Goal: Navigation & Orientation: Find specific page/section

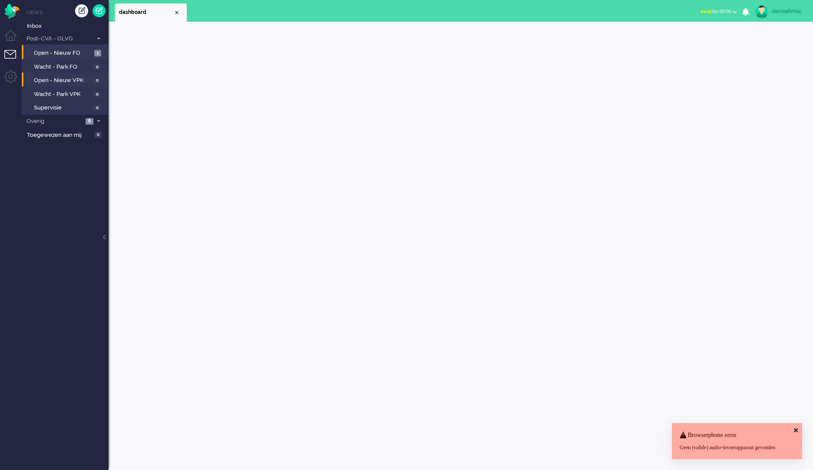
click at [84, 58] on li "Open - Nieuw FO 1" at bounding box center [65, 52] width 86 height 14
click at [82, 49] on span "Open - Nieuw FO" at bounding box center [63, 53] width 58 height 8
click at [84, 80] on span "Open - Nieuw VPK" at bounding box center [62, 80] width 57 height 8
click at [83, 53] on span "Open - Nieuw FO" at bounding box center [63, 53] width 58 height 8
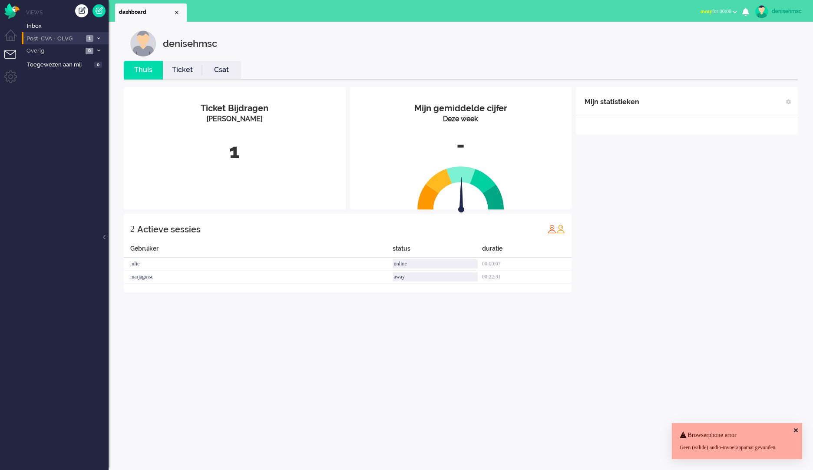
click at [73, 41] on span "Post-CVA - OLVG" at bounding box center [54, 39] width 58 height 8
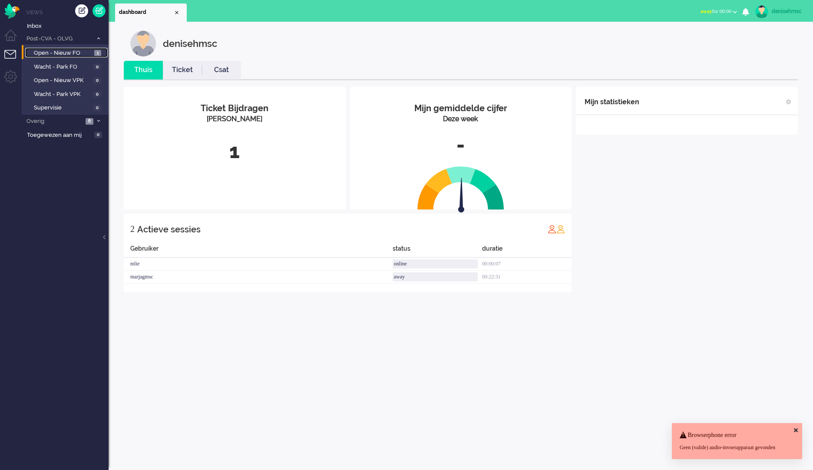
click at [91, 51] on span "Open - Nieuw FO" at bounding box center [63, 53] width 58 height 8
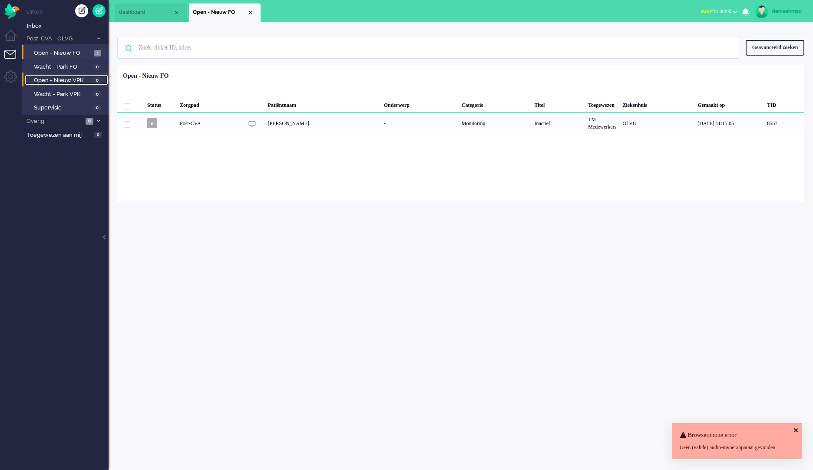
click at [88, 77] on span "Open - Nieuw VPK" at bounding box center [62, 80] width 57 height 8
click at [68, 50] on span "Open - Nieuw FO" at bounding box center [63, 53] width 58 height 8
click at [69, 40] on span "Post-CVA - OLVG" at bounding box center [58, 39] width 67 height 8
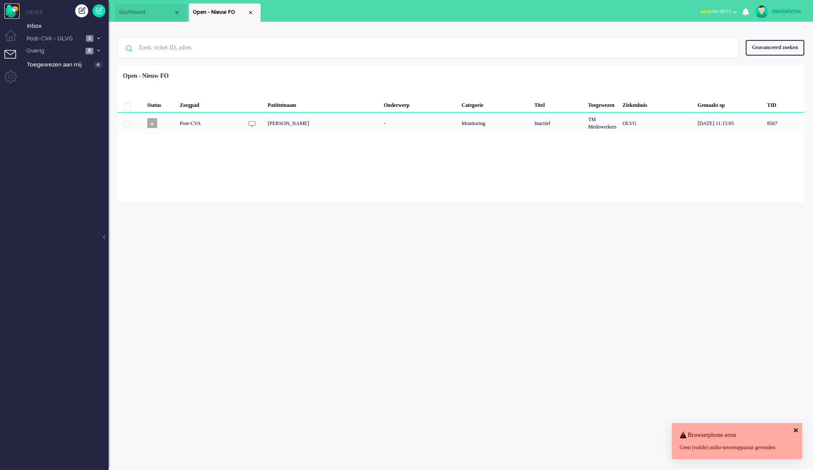
click at [15, 10] on img "Omnidesk" at bounding box center [11, 10] width 15 height 15
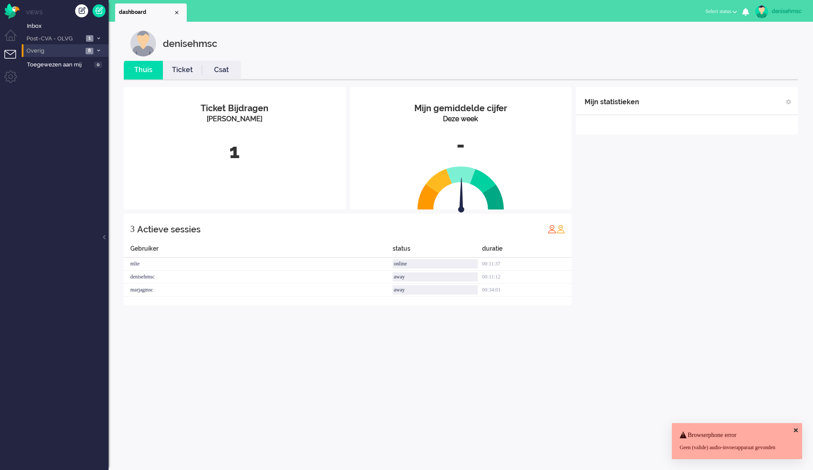
click at [64, 45] on li "Overig 6" at bounding box center [65, 50] width 87 height 13
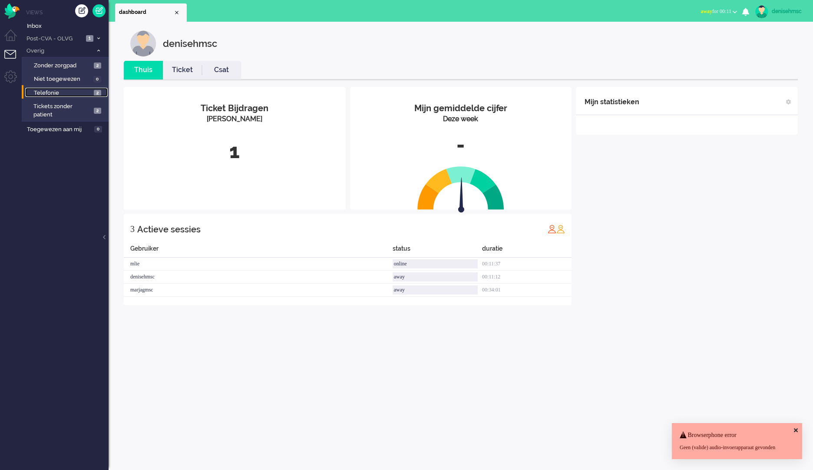
click at [89, 91] on span "Telefonie" at bounding box center [63, 93] width 58 height 8
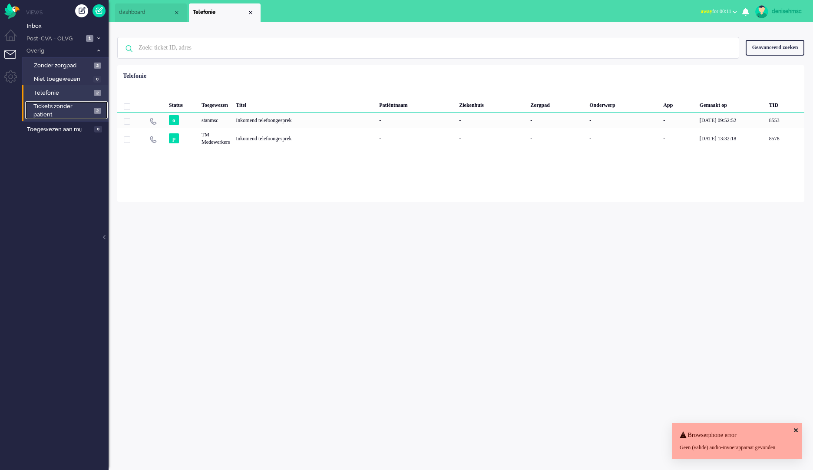
click at [56, 104] on span "Tickets zonder patient" at bounding box center [62, 110] width 58 height 16
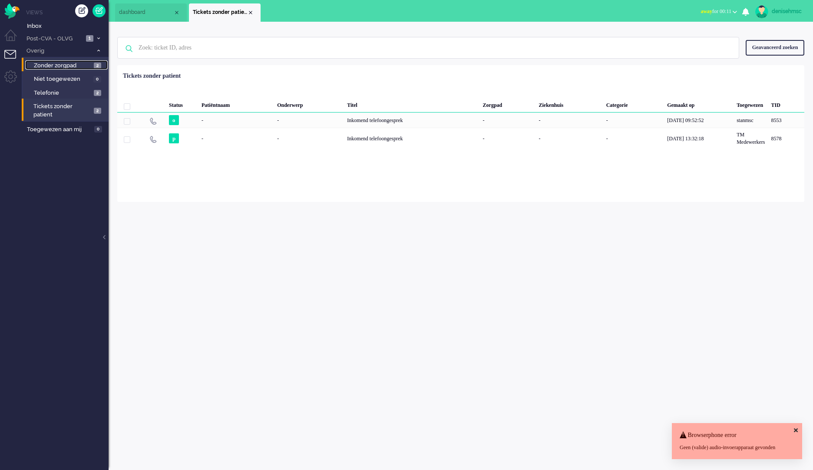
click at [65, 62] on span "Zonder zorgpad" at bounding box center [63, 66] width 58 height 8
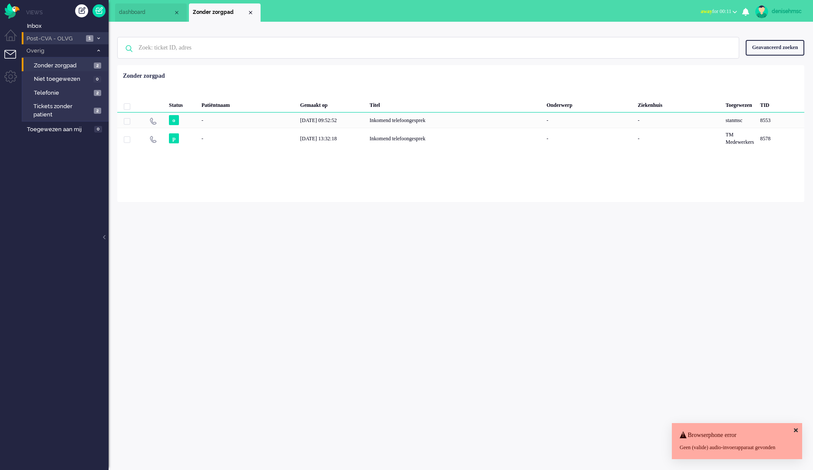
click at [72, 38] on span "Post-CVA - OLVG" at bounding box center [54, 39] width 58 height 8
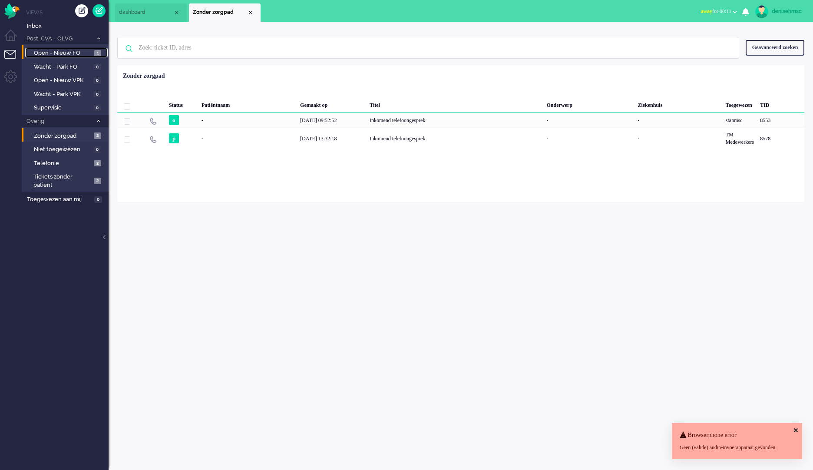
click at [72, 49] on link "Open - Nieuw FO 1" at bounding box center [66, 53] width 82 height 10
